Goal: Navigation & Orientation: Find specific page/section

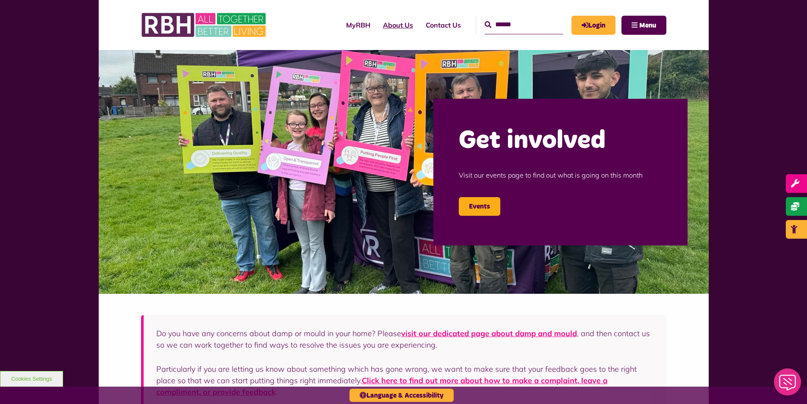
click at [385, 29] on link "About Us" at bounding box center [397, 25] width 43 height 23
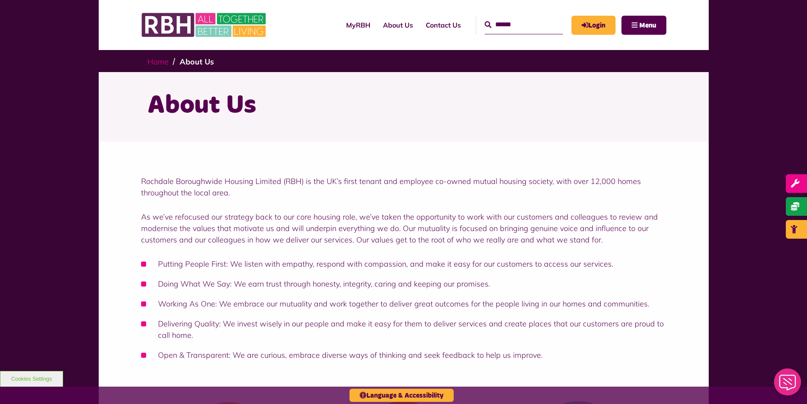
click at [166, 64] on link "Home" at bounding box center [157, 62] width 21 height 10
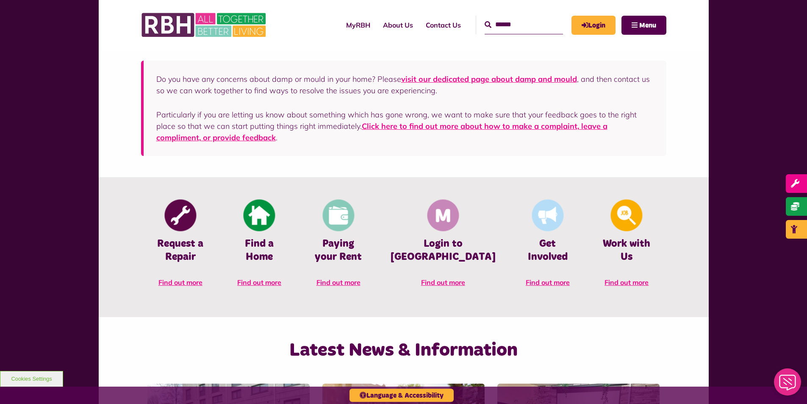
scroll to position [508, 0]
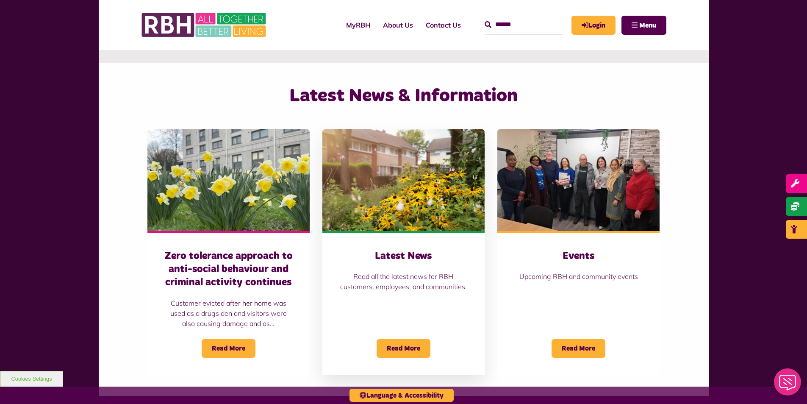
click at [385, 246] on div "Latest News Read all the latest news for RBH customers, employees, and communit…" at bounding box center [403, 303] width 162 height 144
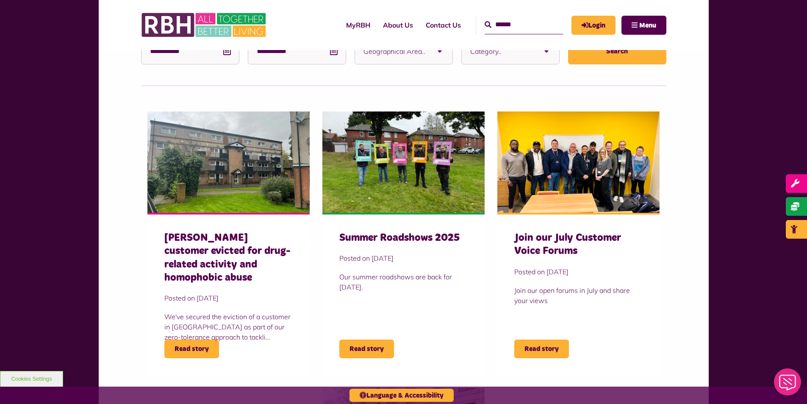
scroll to position [254, 0]
